Goal: Task Accomplishment & Management: Use online tool/utility

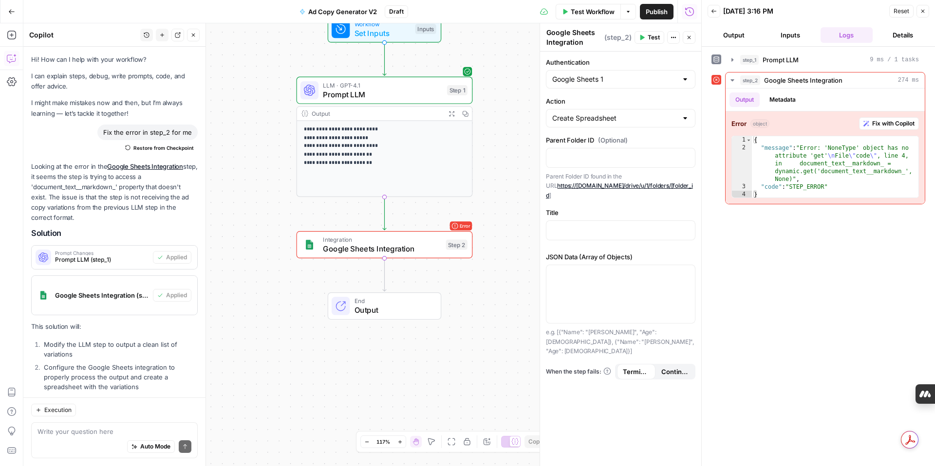
scroll to position [904, 0]
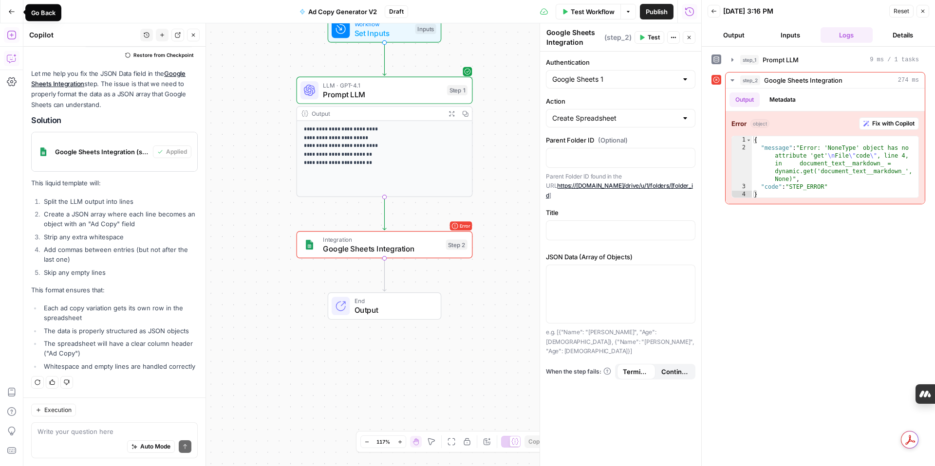
click at [9, 14] on icon "button" at bounding box center [11, 11] width 7 height 7
click at [13, 11] on icon "button" at bounding box center [12, 11] width 6 height 4
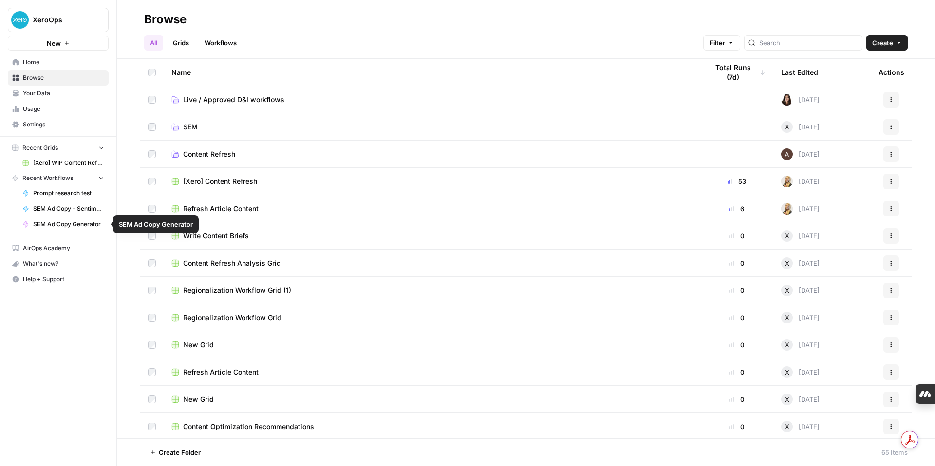
click at [51, 210] on span "SEM Ad Copy - Sentiment Analysis" at bounding box center [68, 208] width 71 height 9
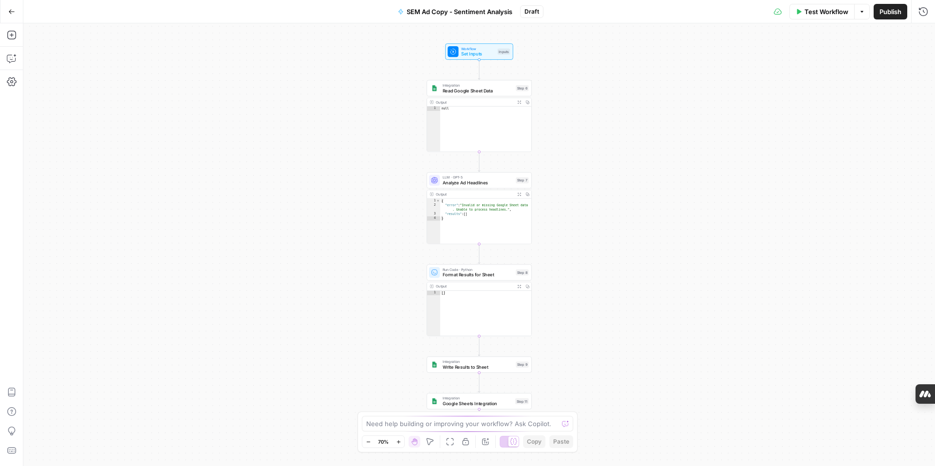
click at [646, 267] on div "Workflow Set Inputs Inputs Integration Read Google Sheet Data Step 6 Output Exp…" at bounding box center [478, 244] width 911 height 443
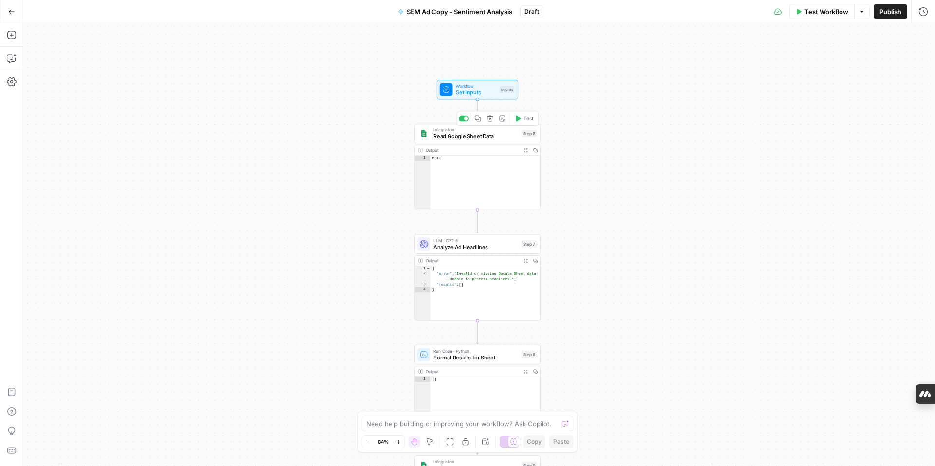
click at [498, 141] on div "Integration Read Google Sheet Data Step 6 Copy step Delete step Add Note Test" at bounding box center [477, 133] width 126 height 19
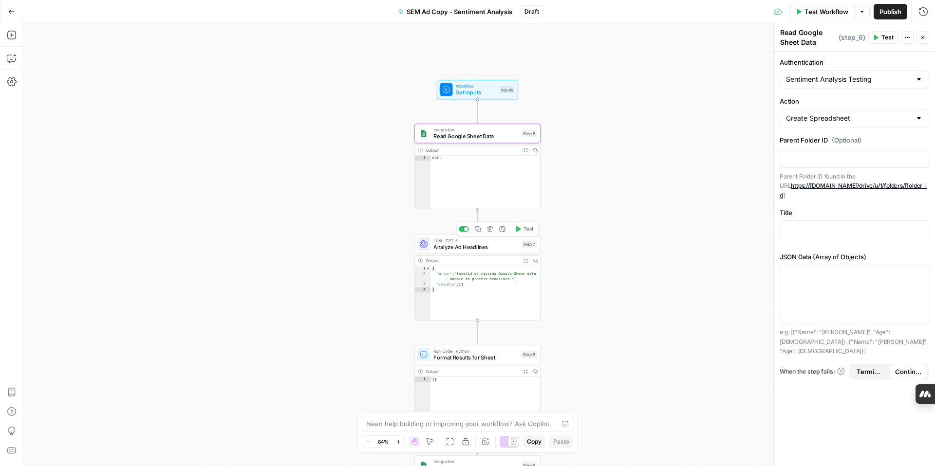
click at [500, 247] on span "Analyze Ad Headlines" at bounding box center [475, 247] width 85 height 8
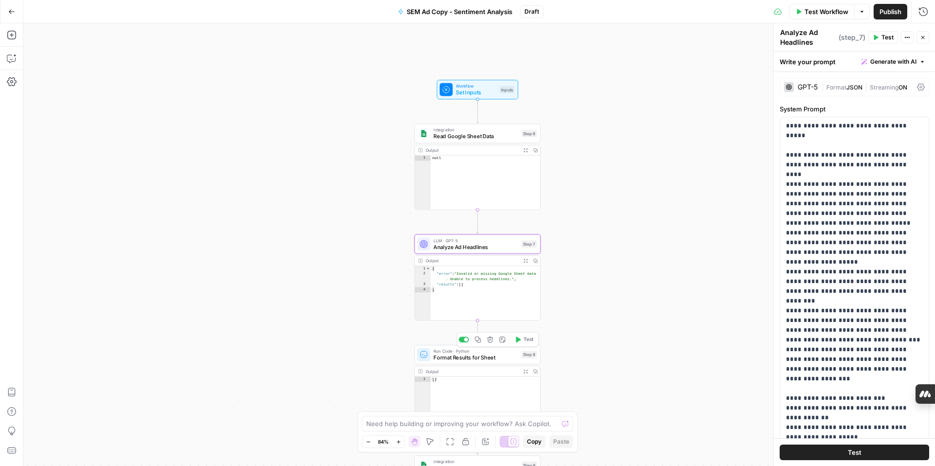
click at [503, 363] on div "Run Code · Python Format Results for Sheet Step 8 Copy step Delete step Add Not…" at bounding box center [477, 354] width 126 height 19
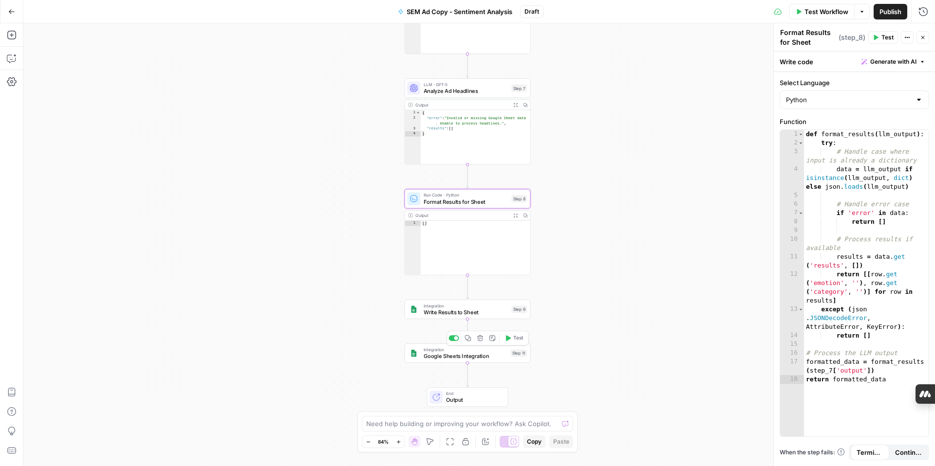
click at [498, 357] on span "Google Sheets Integration" at bounding box center [466, 356] width 84 height 8
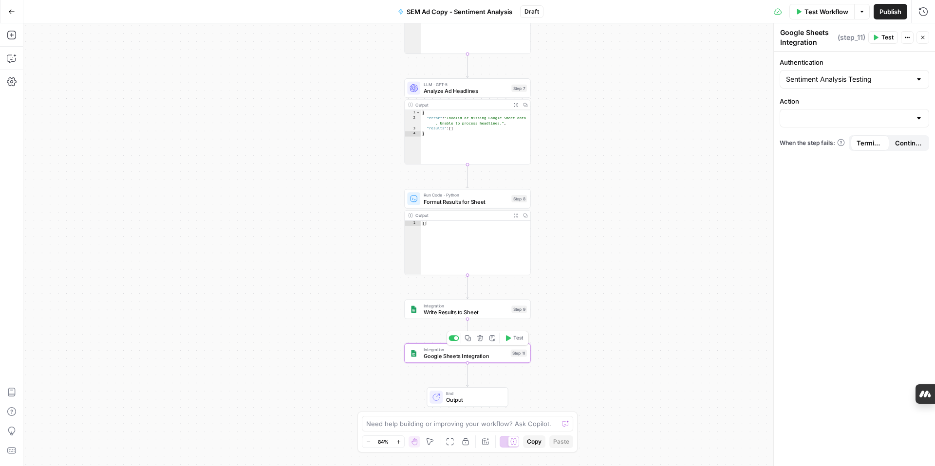
click at [480, 342] on button "Delete step" at bounding box center [480, 338] width 11 height 11
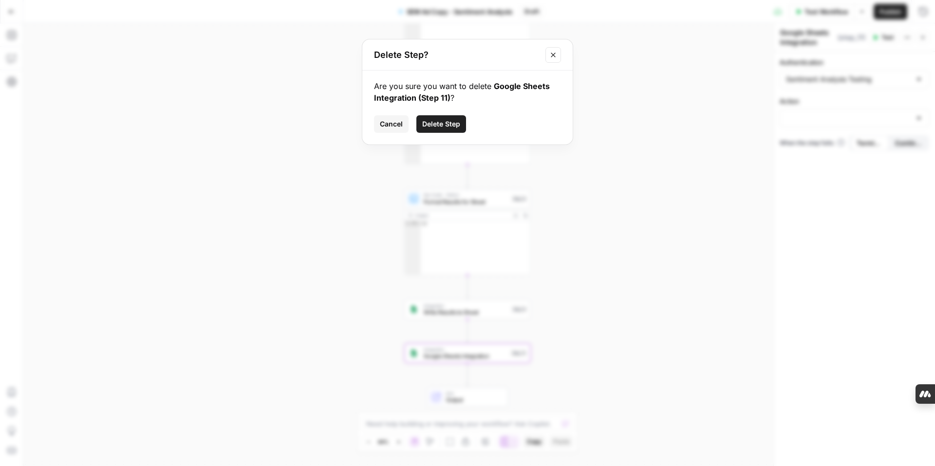
click at [445, 125] on span "Delete Step" at bounding box center [441, 124] width 38 height 10
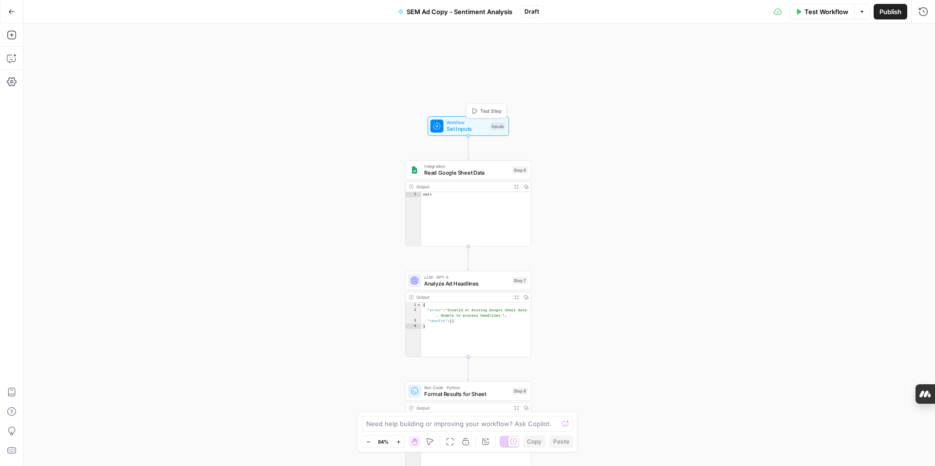
click at [472, 112] on icon "button" at bounding box center [474, 112] width 5 height 6
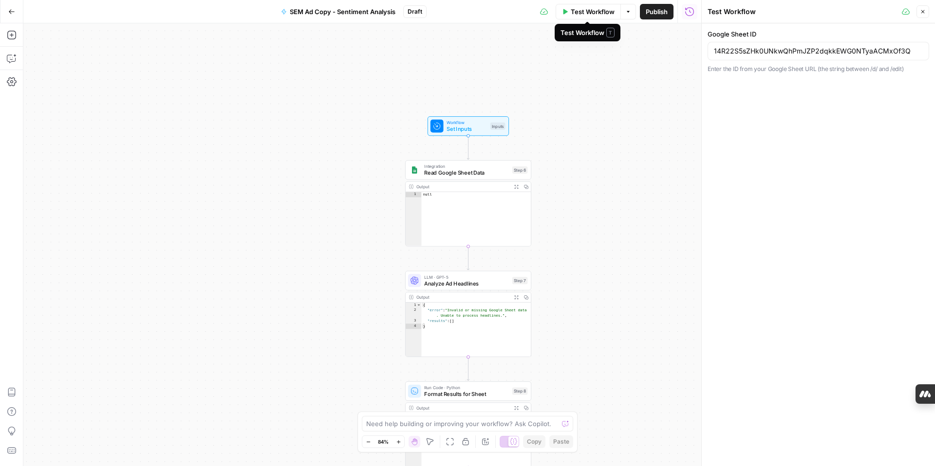
click at [565, 14] on icon "button" at bounding box center [565, 12] width 6 height 6
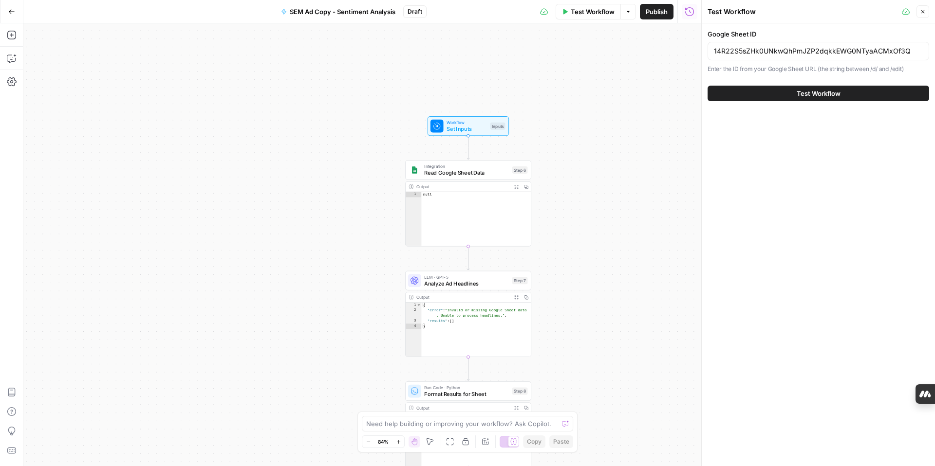
click at [750, 92] on button "Test Workflow" at bounding box center [817, 94] width 221 height 16
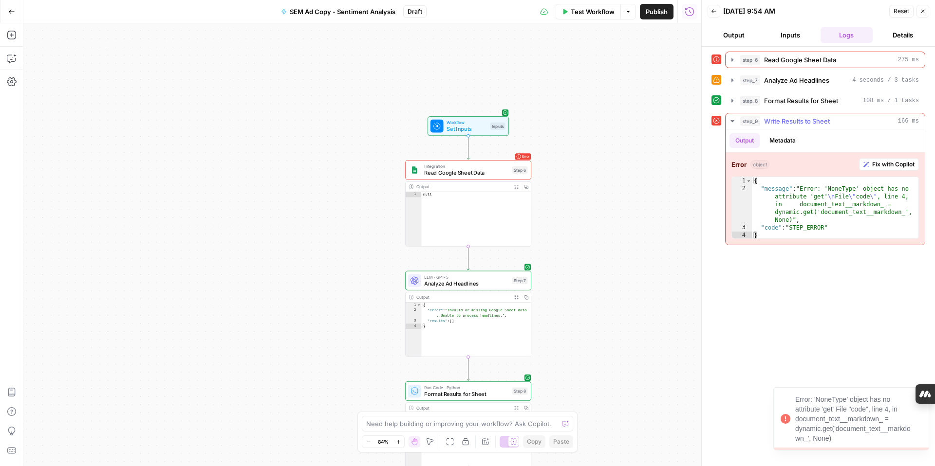
click at [889, 166] on span "Fix with Copilot" at bounding box center [893, 164] width 42 height 9
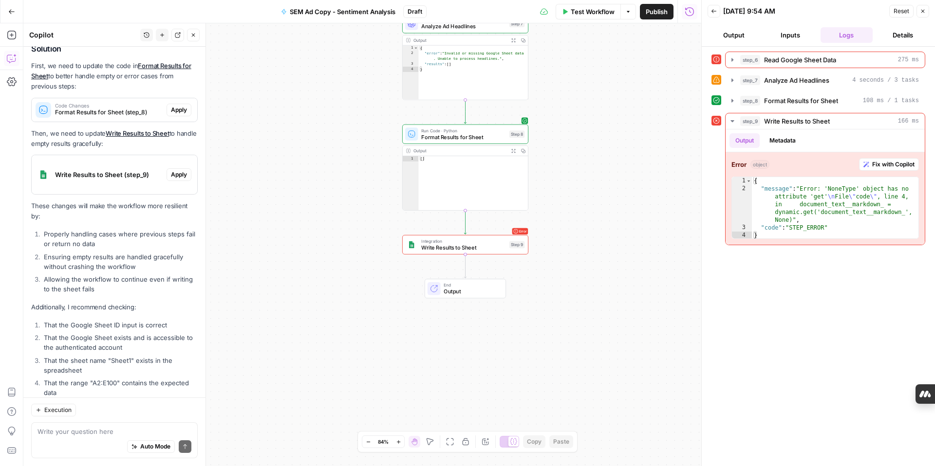
scroll to position [192, 0]
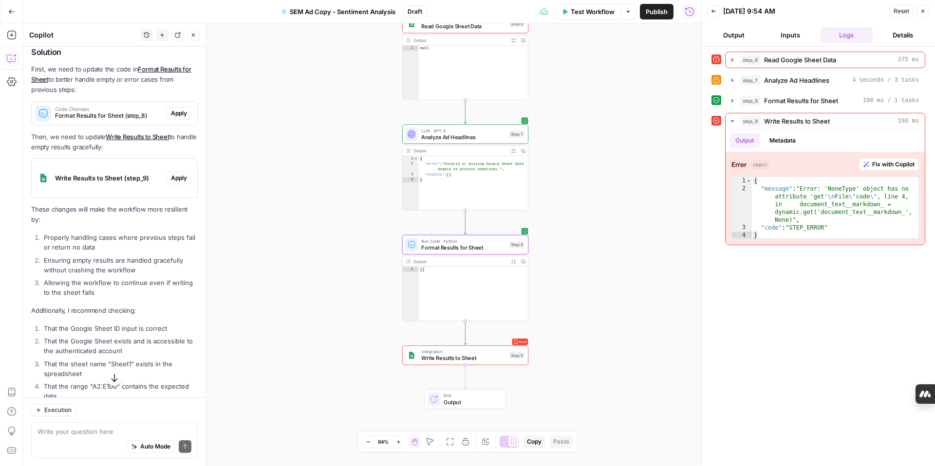
click at [179, 113] on span "Apply" at bounding box center [179, 113] width 16 height 9
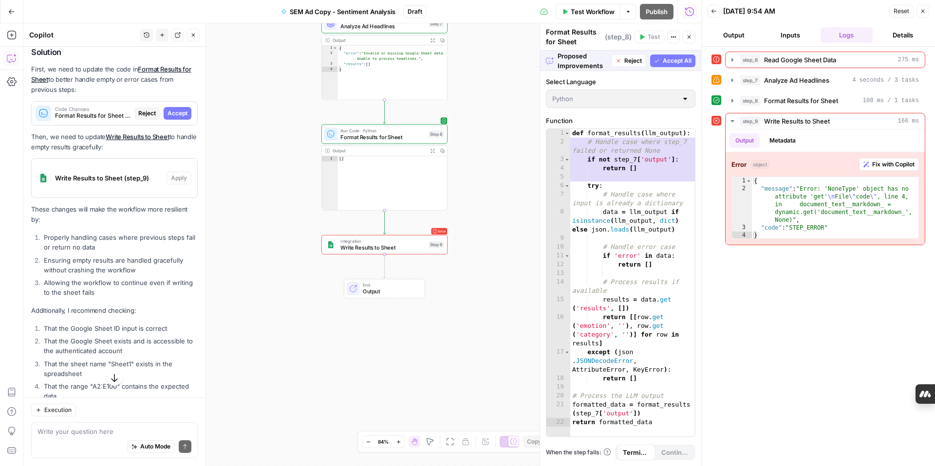
click at [660, 58] on button "Accept All" at bounding box center [672, 61] width 45 height 13
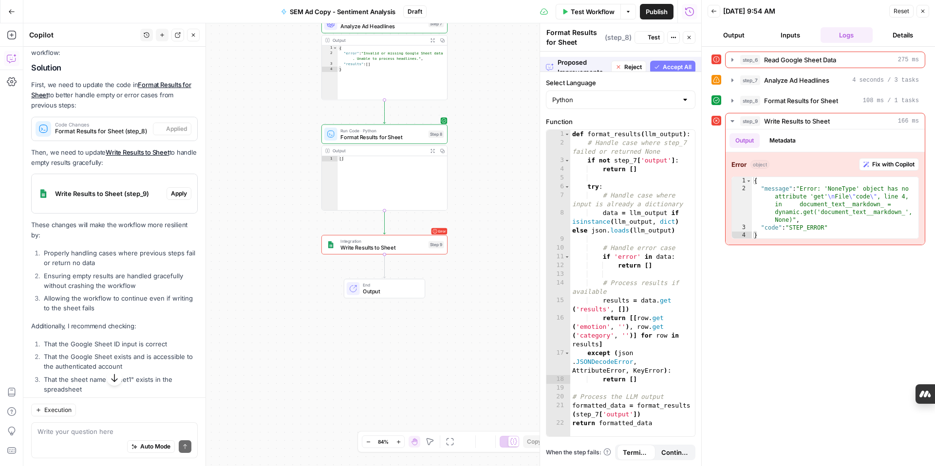
scroll to position [208, 0]
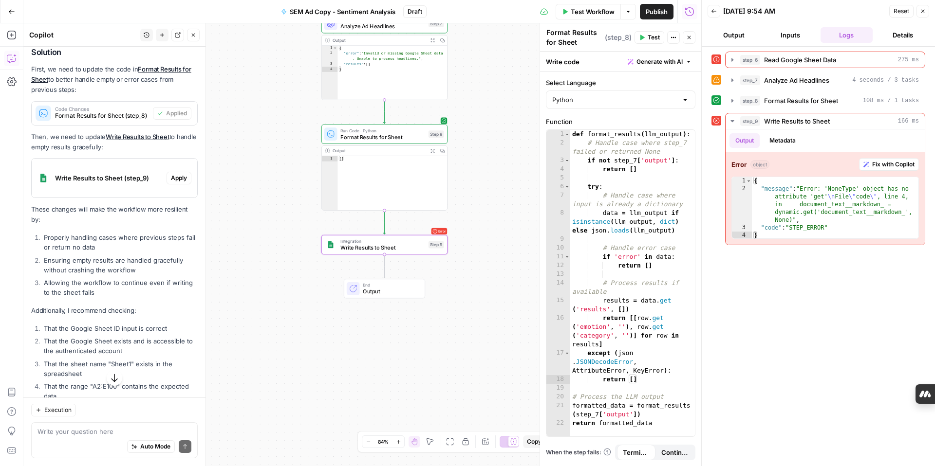
click at [182, 180] on span "Apply" at bounding box center [179, 178] width 16 height 9
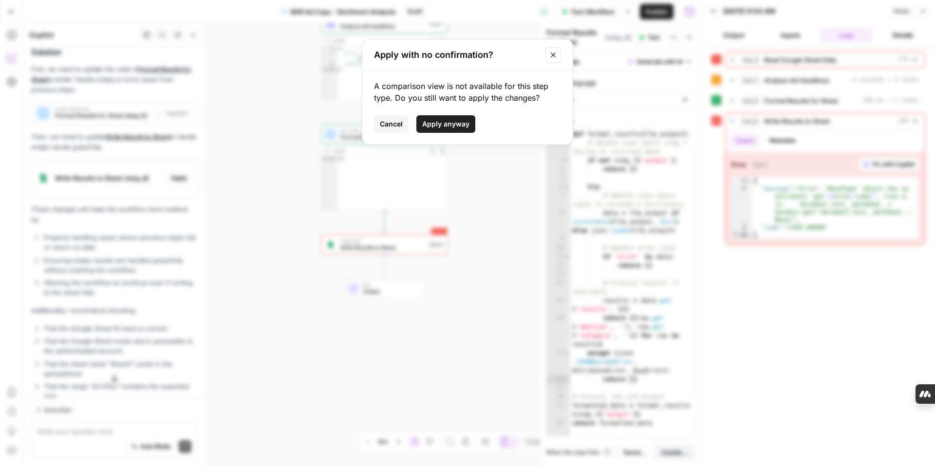
click at [459, 124] on span "Apply anyway" at bounding box center [445, 124] width 47 height 10
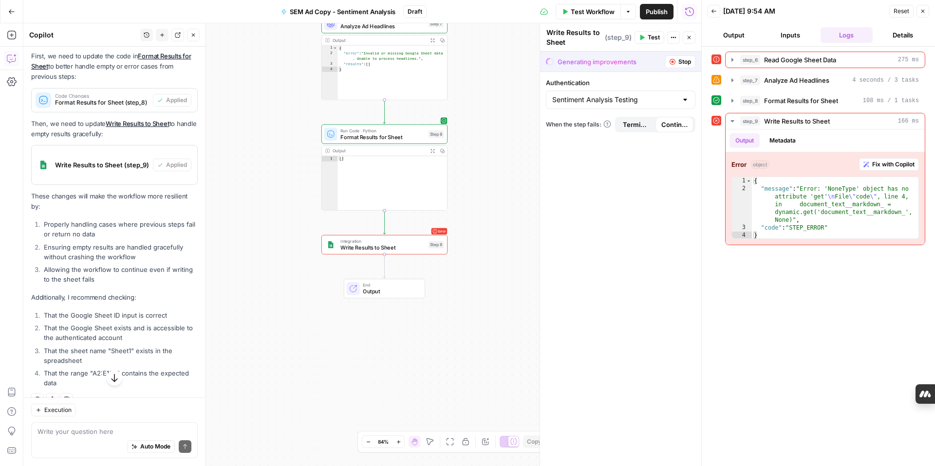
scroll to position [228, 0]
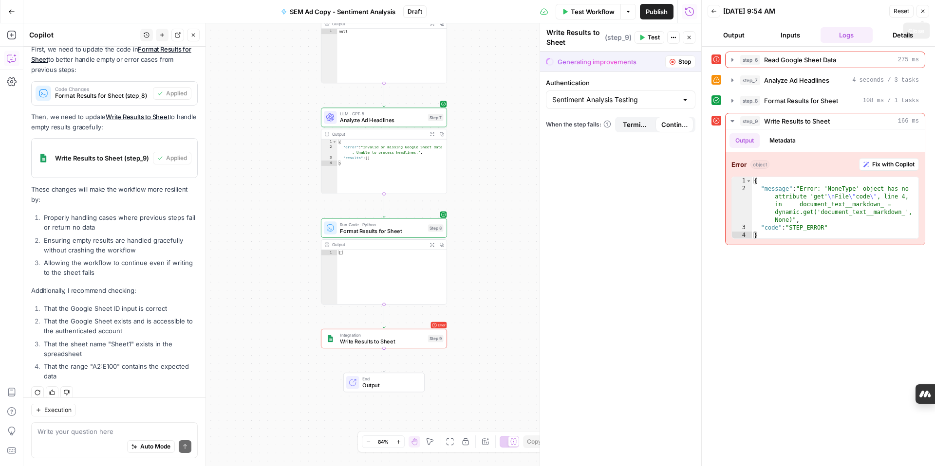
click at [922, 8] on icon "button" at bounding box center [923, 11] width 6 height 6
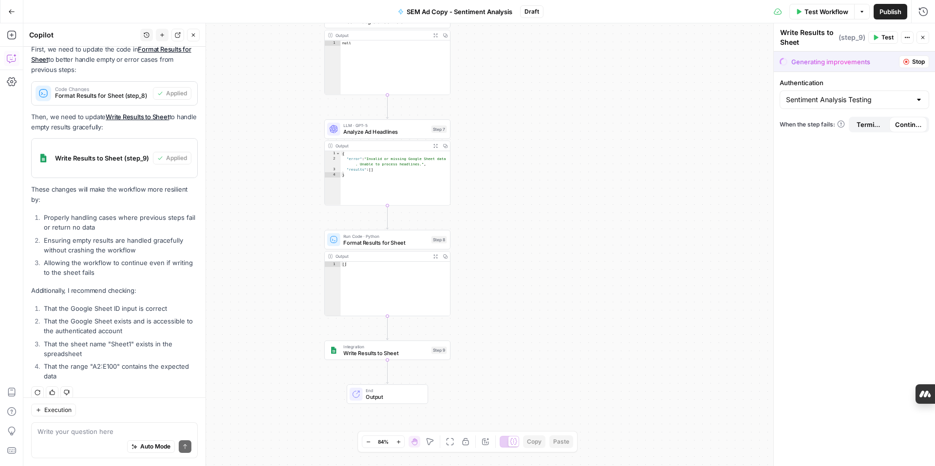
click at [911, 61] on button "Stop" at bounding box center [914, 61] width 30 height 13
click at [908, 62] on icon "button" at bounding box center [906, 62] width 6 height 6
click at [916, 57] on span "Stop" at bounding box center [918, 61] width 13 height 9
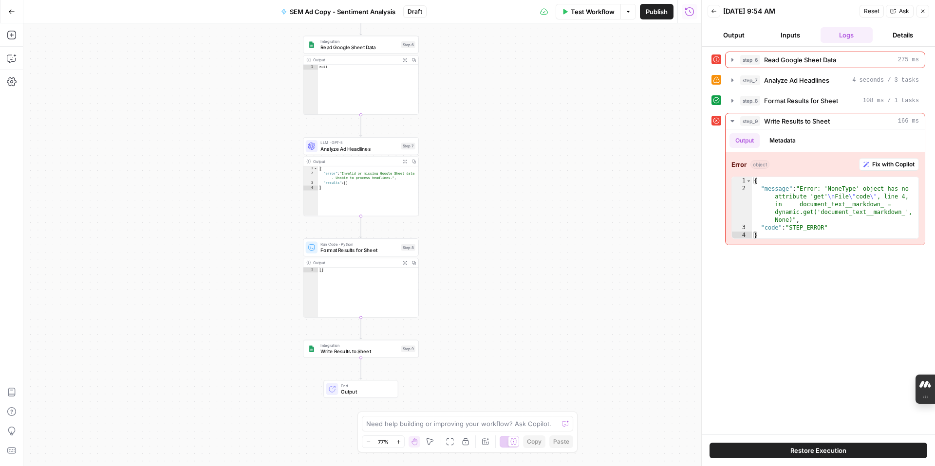
click at [711, 6] on button "Back" at bounding box center [713, 11] width 13 height 13
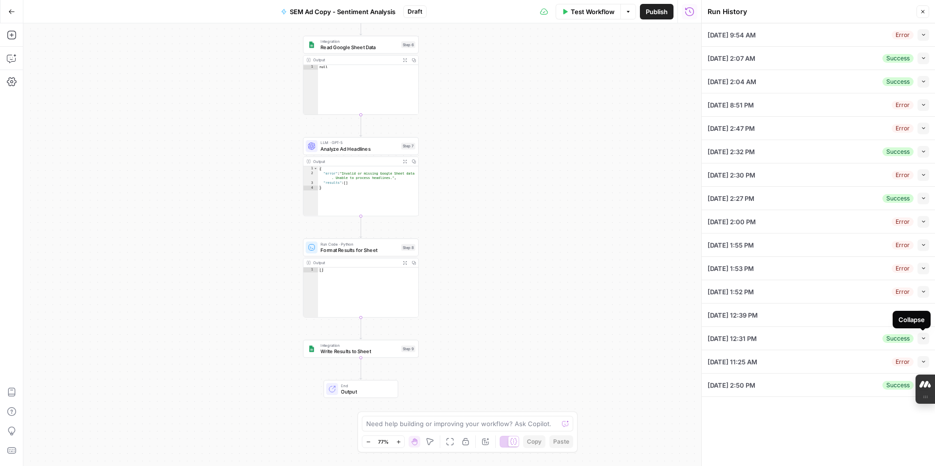
click at [923, 338] on icon "button" at bounding box center [923, 339] width 3 height 2
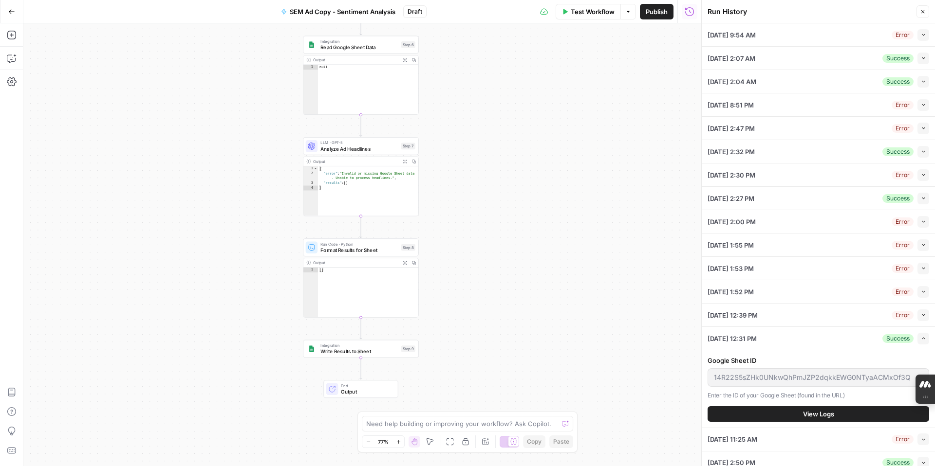
scroll to position [8, 0]
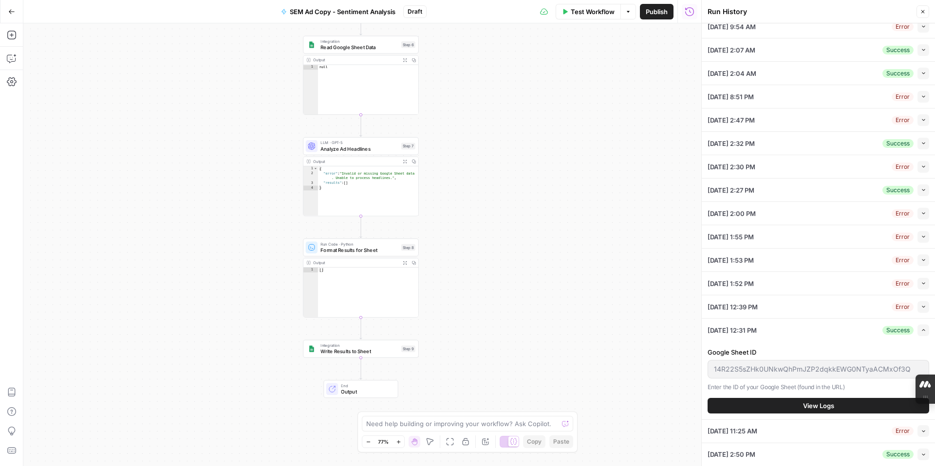
click at [922, 330] on icon "button" at bounding box center [923, 331] width 3 height 2
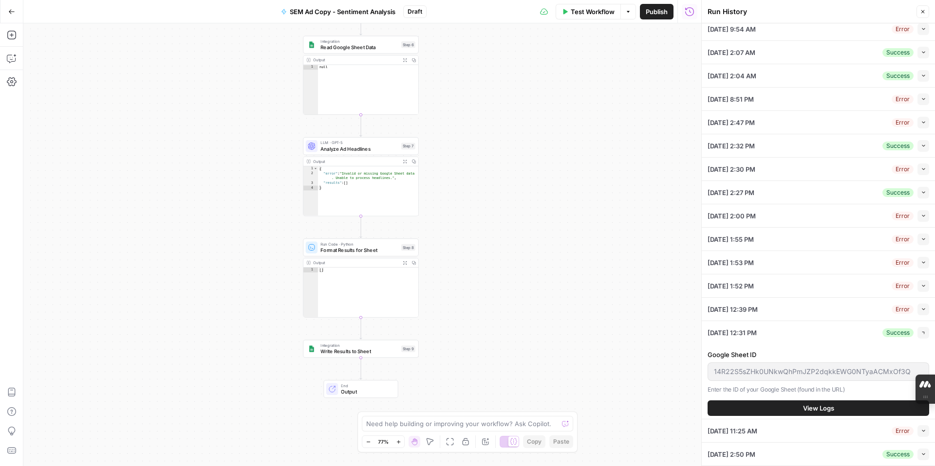
scroll to position [0, 0]
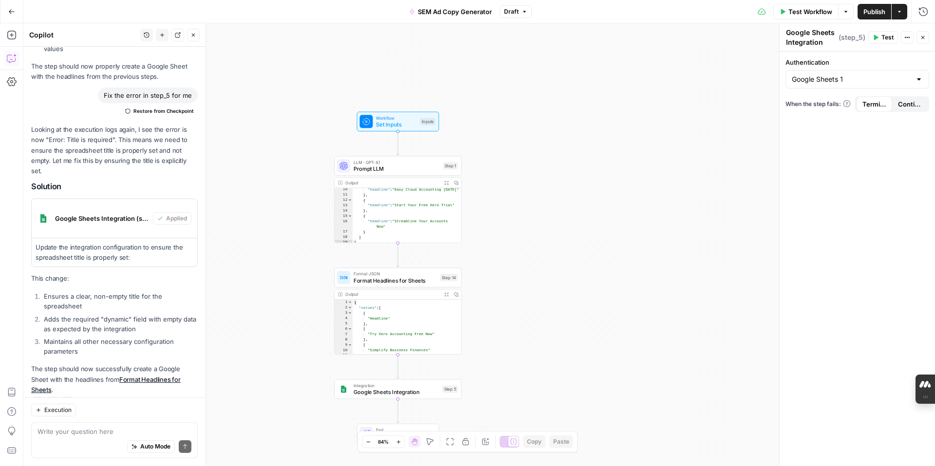
scroll to position [67, 0]
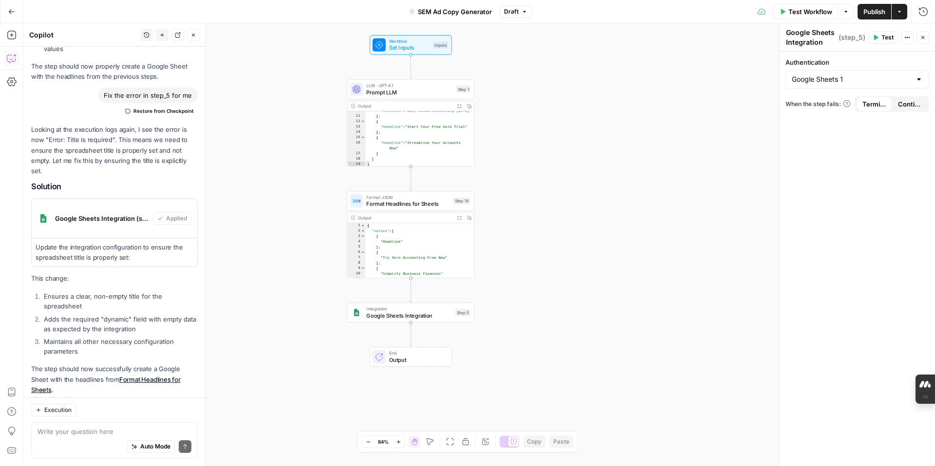
click at [781, 12] on icon "button" at bounding box center [783, 11] width 4 height 5
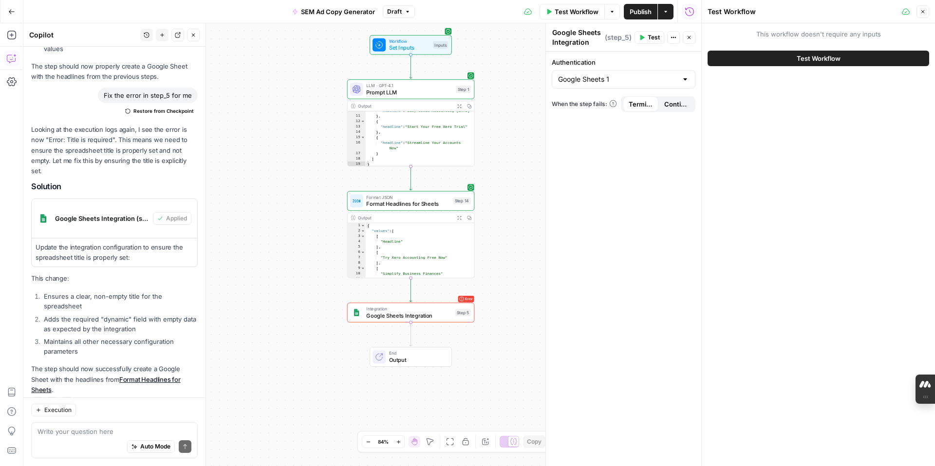
click at [778, 57] on button "Test Workflow" at bounding box center [817, 59] width 221 height 16
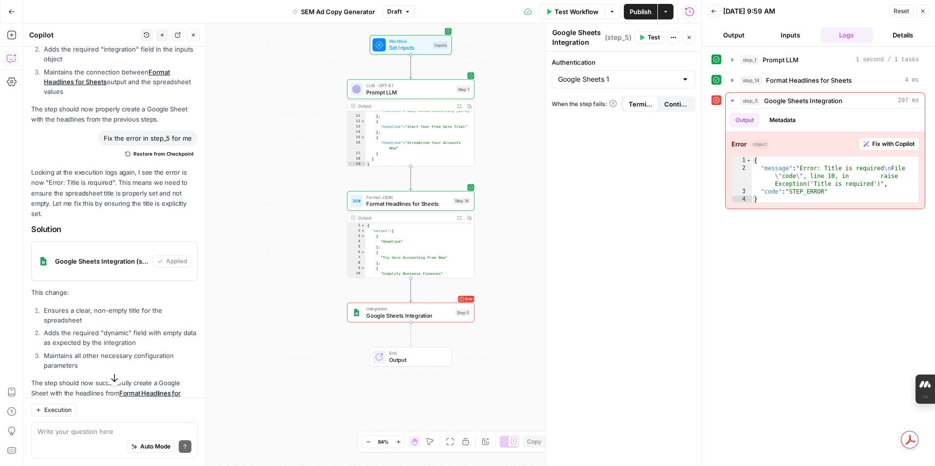
scroll to position [970, 0]
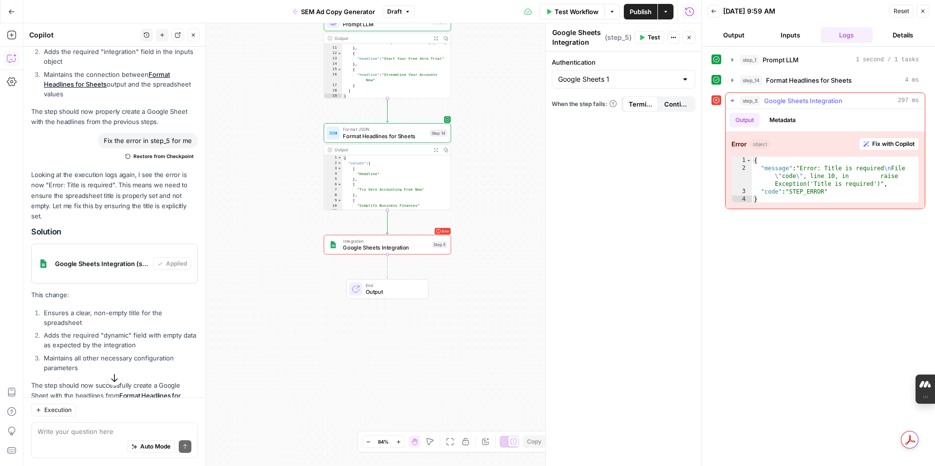
click at [887, 143] on span "Fix with Copilot" at bounding box center [893, 144] width 42 height 9
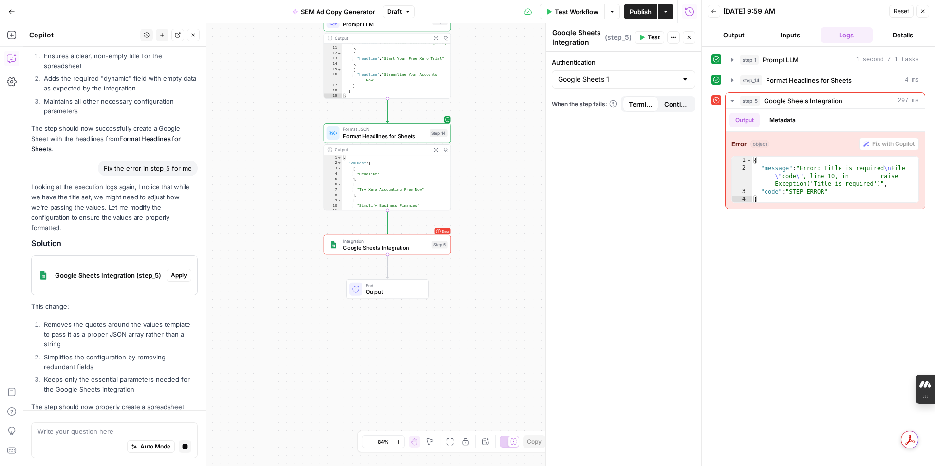
scroll to position [1255, 0]
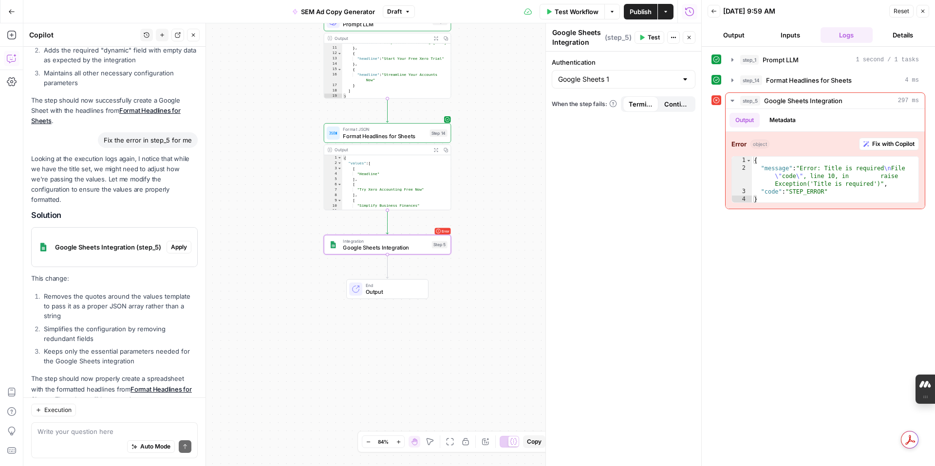
click at [175, 243] on span "Apply" at bounding box center [179, 247] width 16 height 9
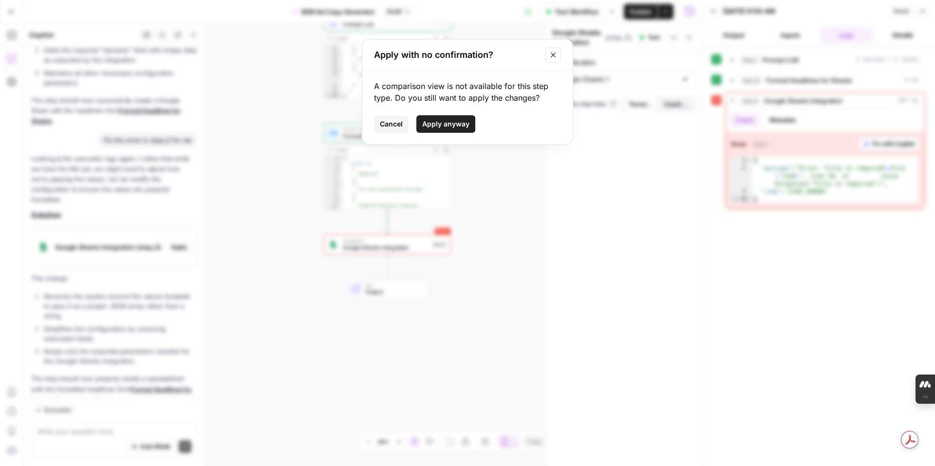
click at [440, 122] on span "Apply anyway" at bounding box center [445, 124] width 47 height 10
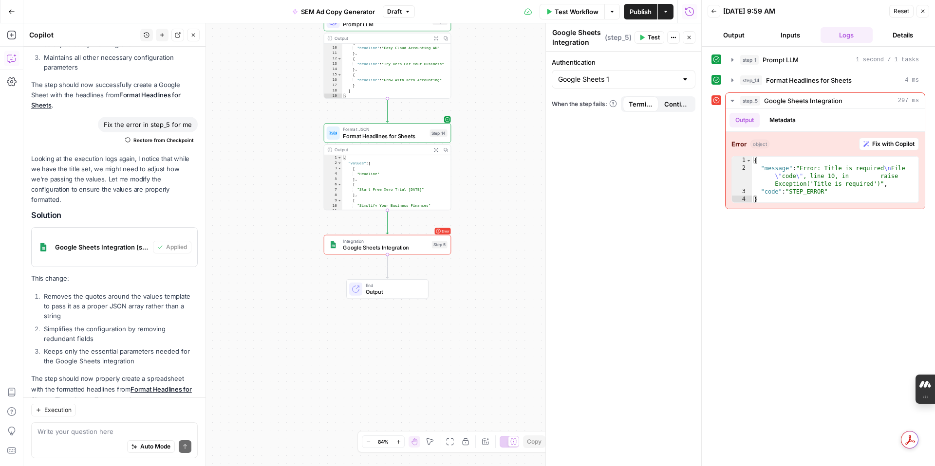
scroll to position [61, 0]
click at [569, 15] on span "Test Workflow" at bounding box center [576, 12] width 44 height 10
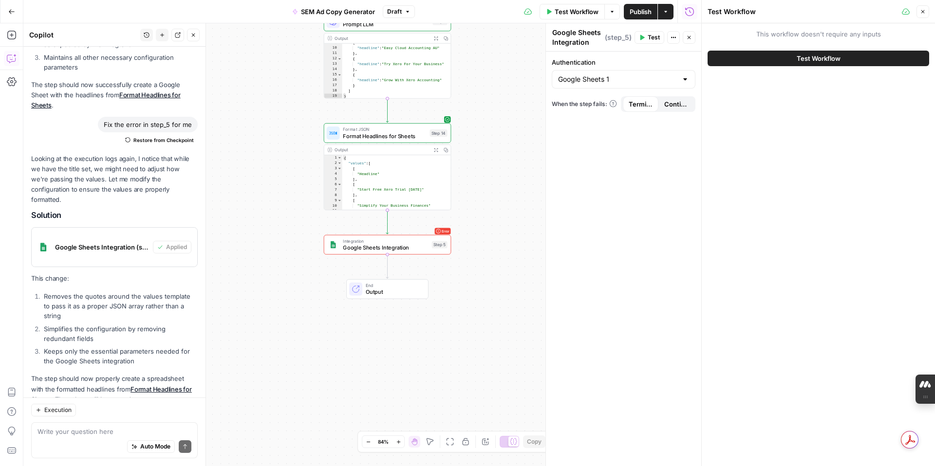
click at [817, 55] on span "Test Workflow" at bounding box center [818, 59] width 44 height 10
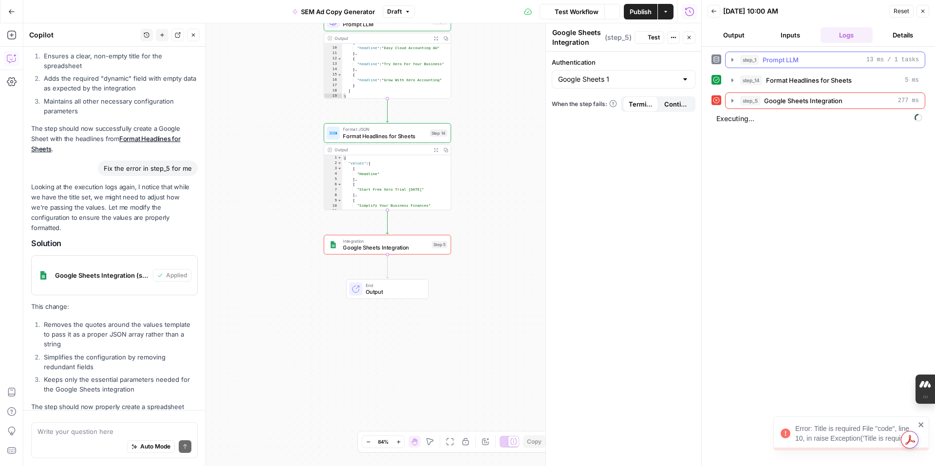
scroll to position [1271, 0]
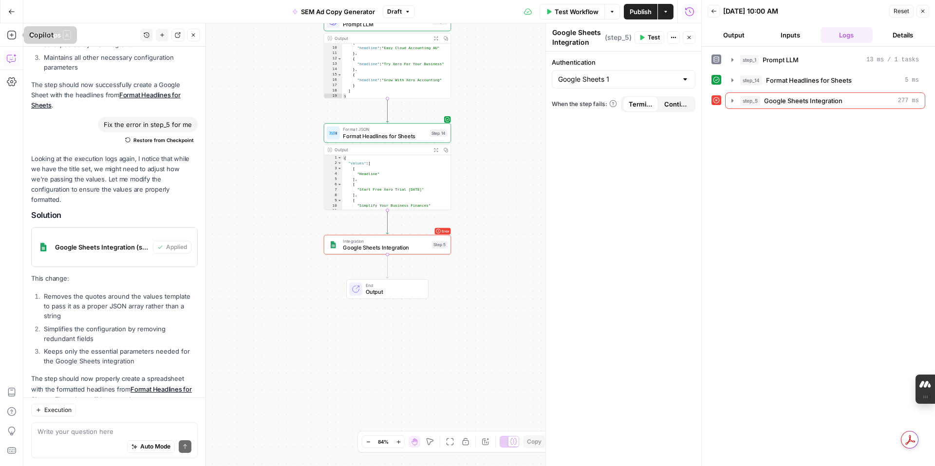
click at [9, 12] on icon "button" at bounding box center [11, 11] width 7 height 7
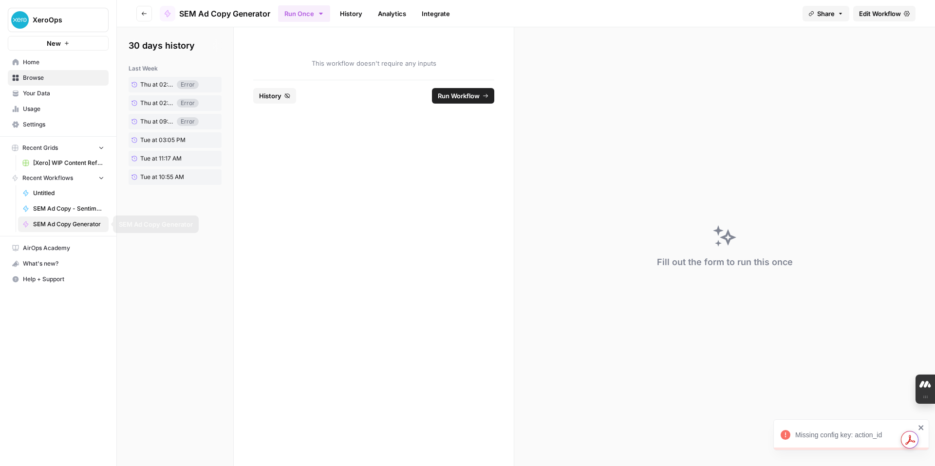
click at [64, 205] on span "SEM Ad Copy - Sentiment Analysis" at bounding box center [68, 208] width 71 height 9
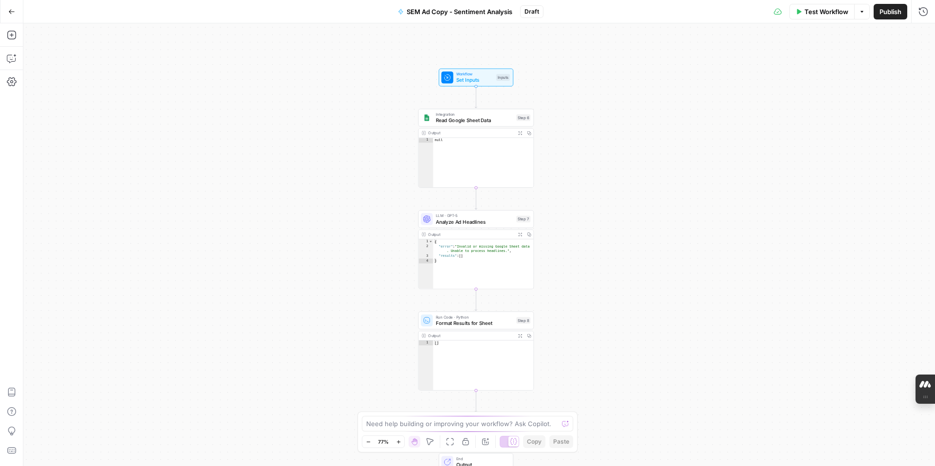
click at [469, 119] on span "Read Google Sheet Data" at bounding box center [474, 120] width 77 height 7
